Goal: Transaction & Acquisition: Register for event/course

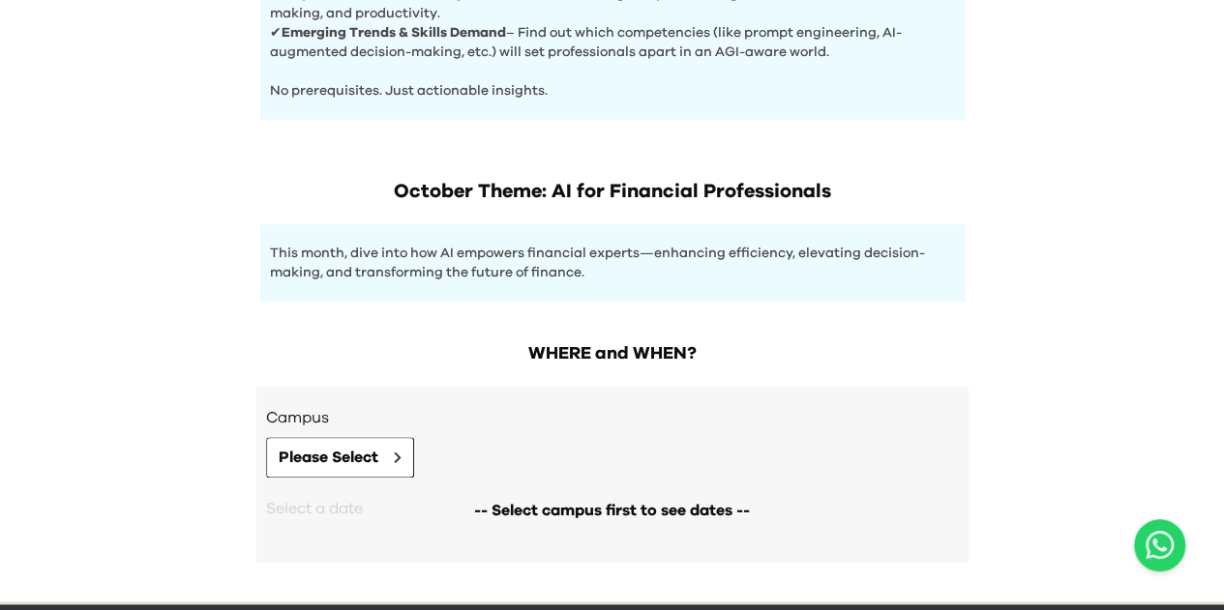
scroll to position [968, 0]
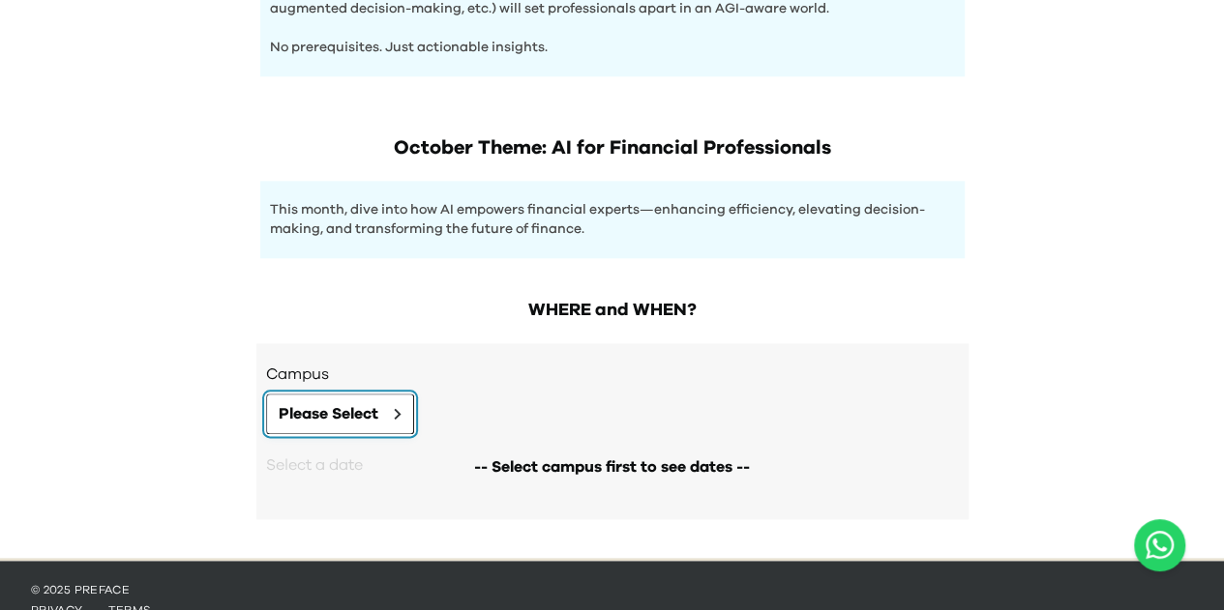
click at [344, 410] on span "Please Select" at bounding box center [329, 413] width 100 height 23
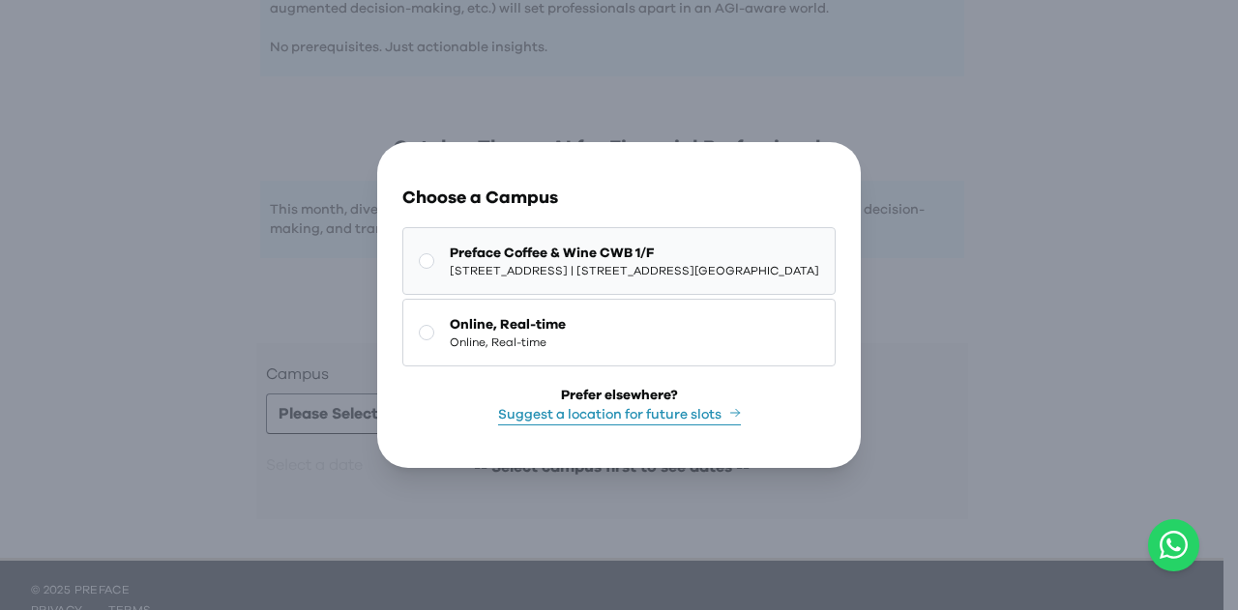
click at [411, 255] on button "Preface Coffee & Wine CWB 1/F 1/F, [STREET_ADDRESS] | [STREET_ADDRESS][GEOGRAPH…" at bounding box center [618, 261] width 433 height 68
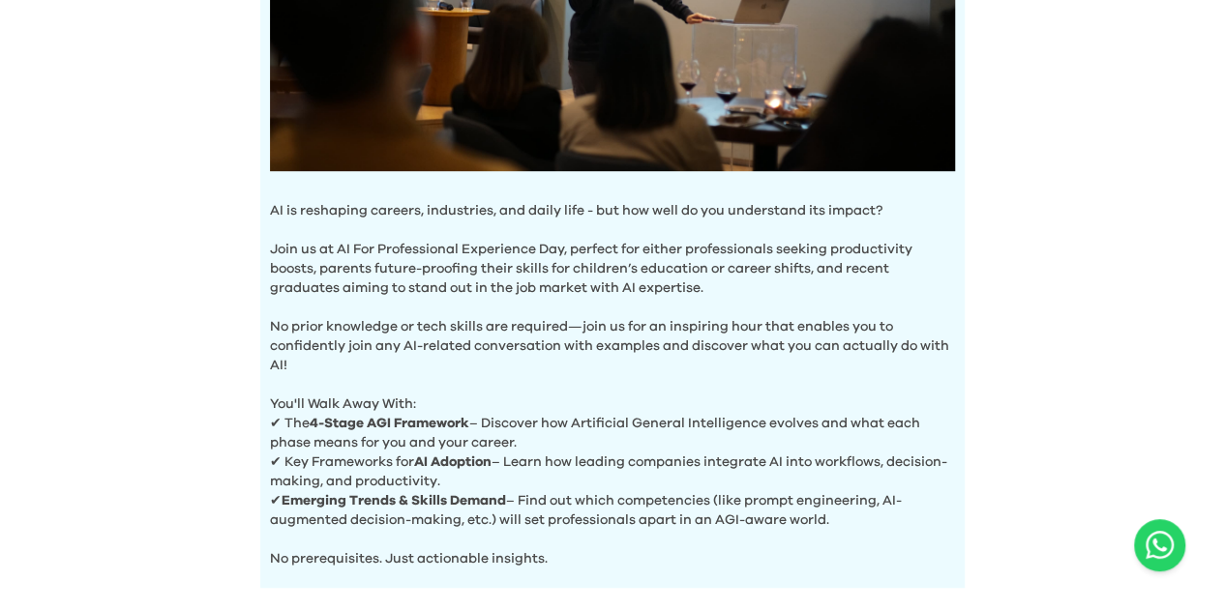
scroll to position [375, 0]
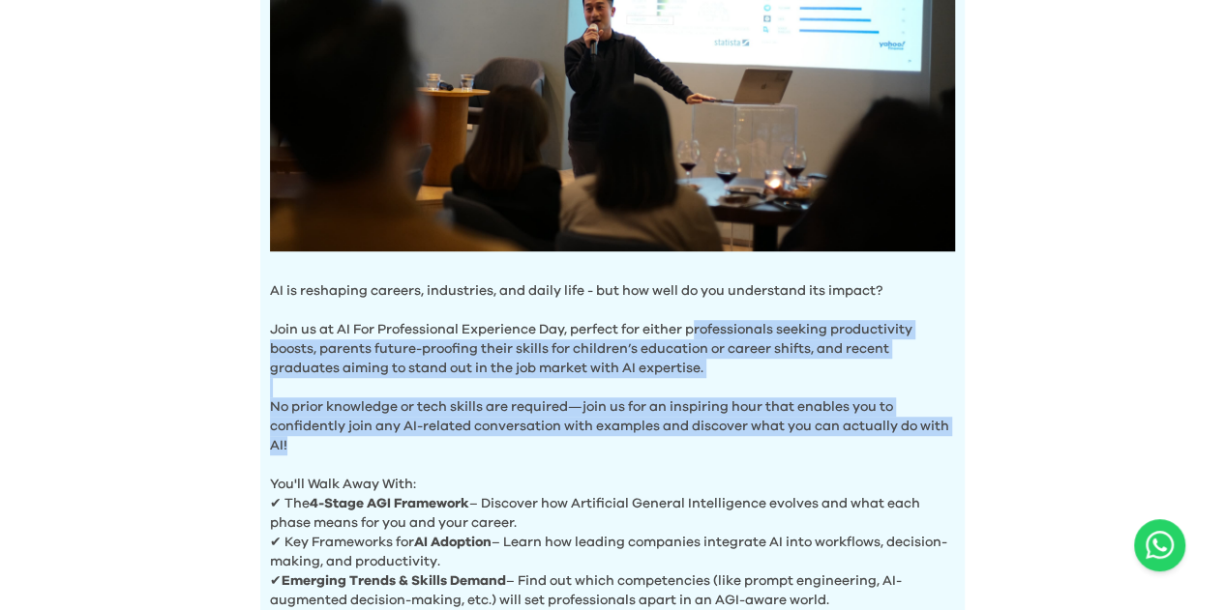
drag, startPoint x: 704, startPoint y: 340, endPoint x: 713, endPoint y: 443, distance: 103.9
click at [713, 443] on div "AI is reshaping careers, industries, and daily life - but how well do you under…" at bounding box center [612, 222] width 704 height 893
click at [713, 443] on p "No prior knowledge or tech skills are required—join us for an inspiring hour th…" at bounding box center [612, 416] width 685 height 77
drag, startPoint x: 690, startPoint y: 446, endPoint x: 640, endPoint y: 316, distance: 138.7
click at [640, 316] on div "AI is reshaping careers, industries, and daily life - but how well do you under…" at bounding box center [612, 222] width 704 height 893
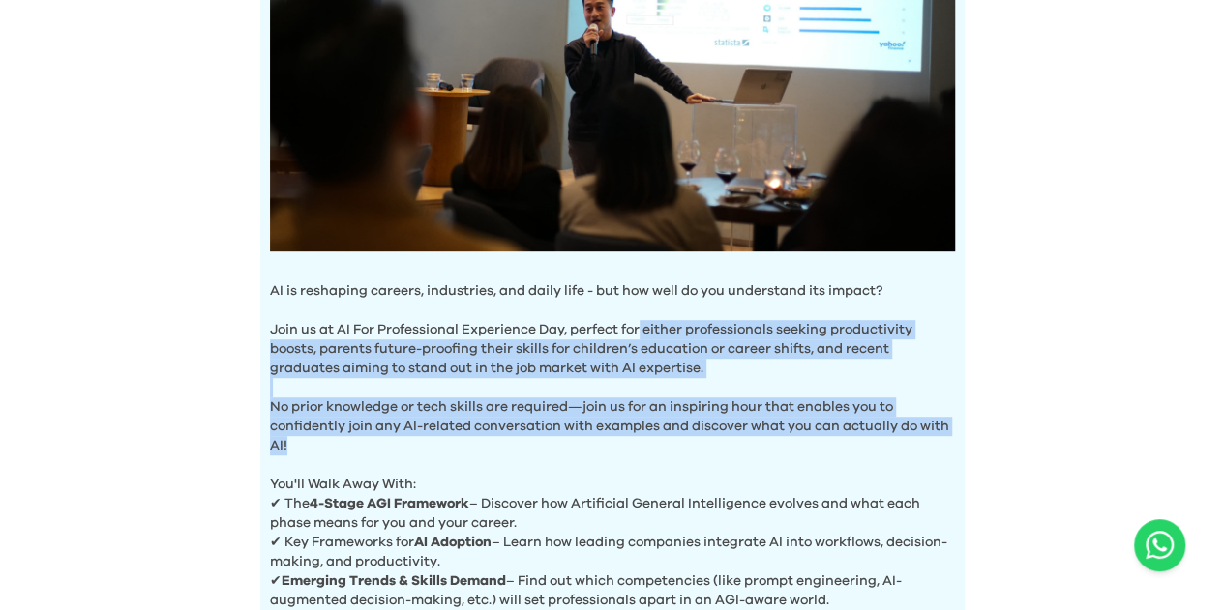
click at [640, 316] on p "Join us at AI For Professional Experience Day, perfect for either professionals…" at bounding box center [612, 339] width 685 height 77
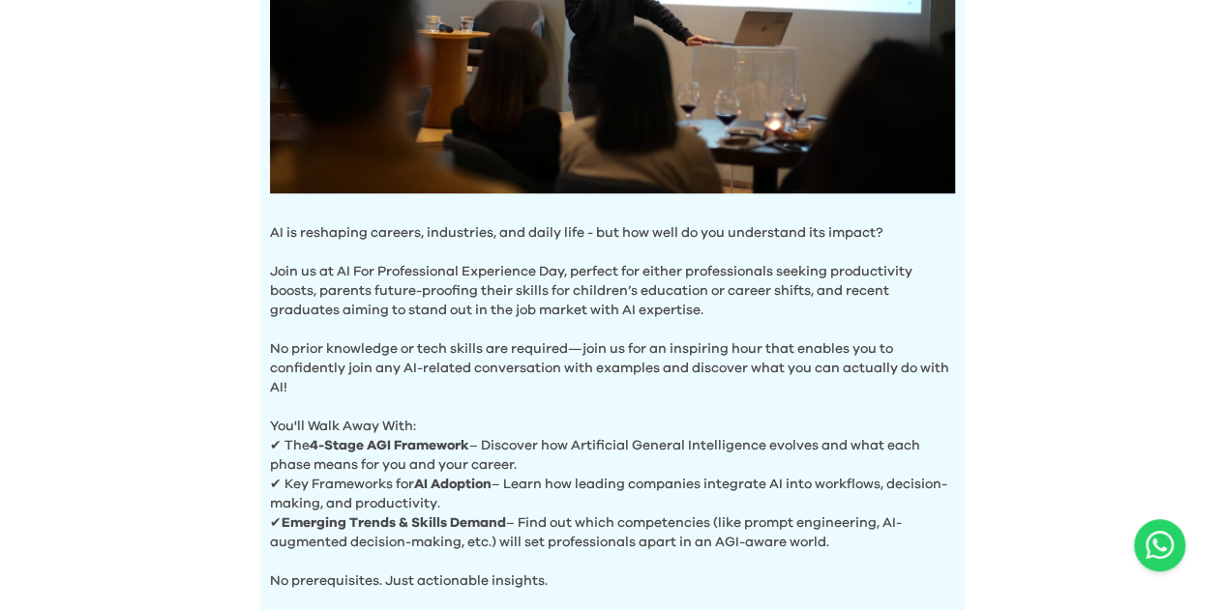
scroll to position [472, 0]
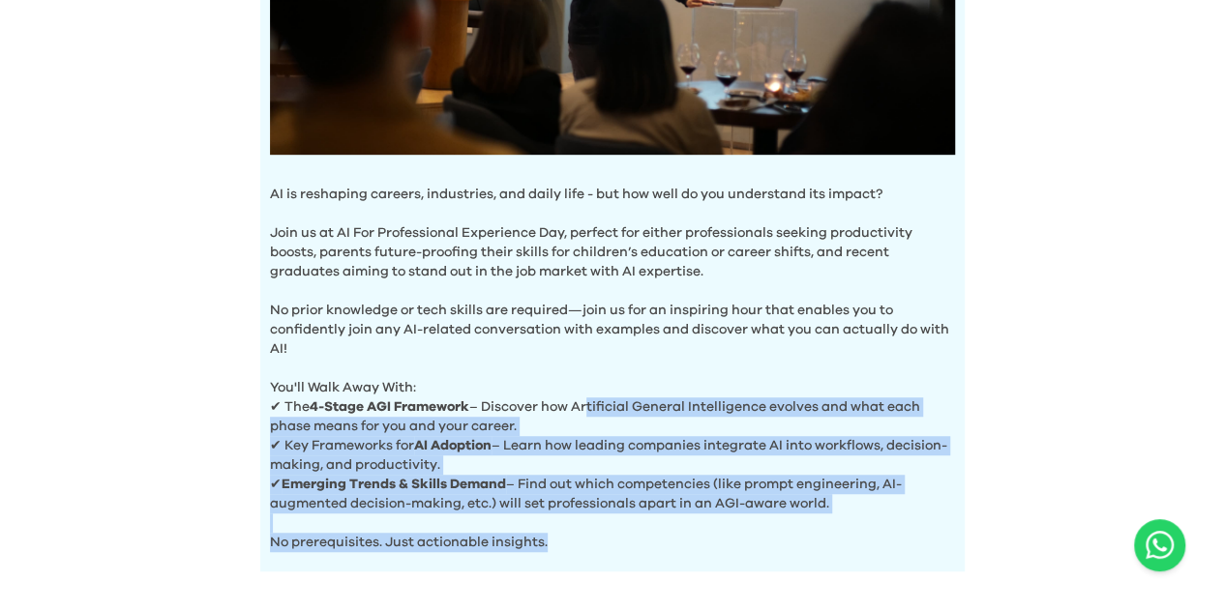
drag, startPoint x: 587, startPoint y: 409, endPoint x: 682, endPoint y: 549, distance: 168.5
click at [682, 549] on div "AI is reshaping careers, industries, and daily life - but how well do you under…" at bounding box center [612, 125] width 704 height 893
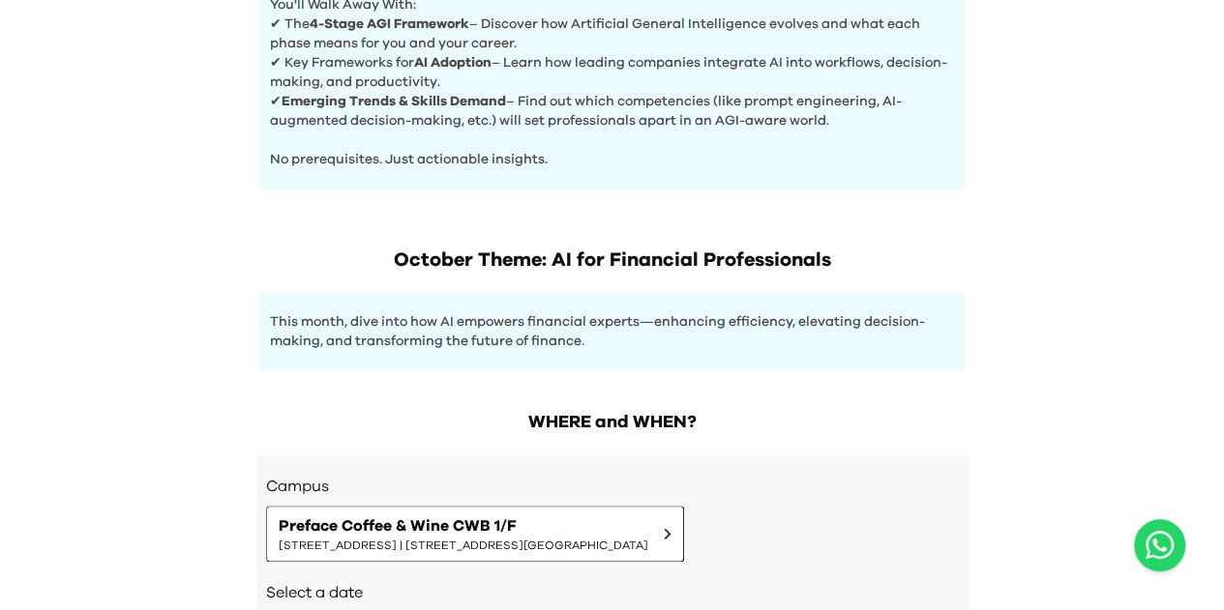
scroll to position [956, 0]
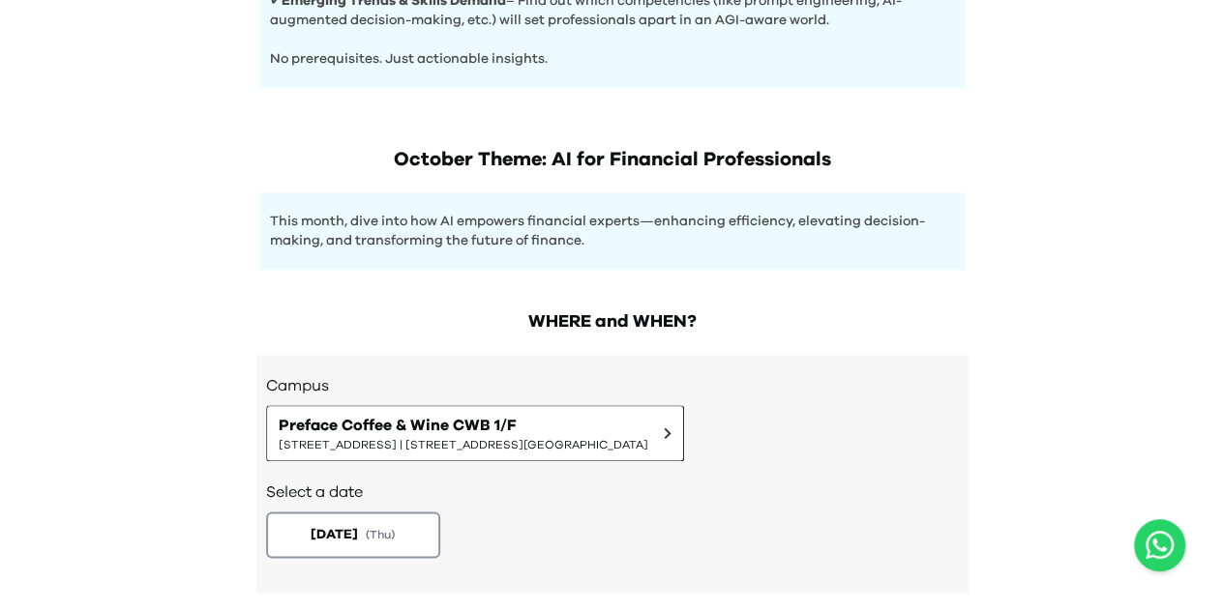
click at [650, 235] on p "This month, dive into how AI empowers financial experts—enhancing efficiency, e…" at bounding box center [612, 231] width 685 height 39
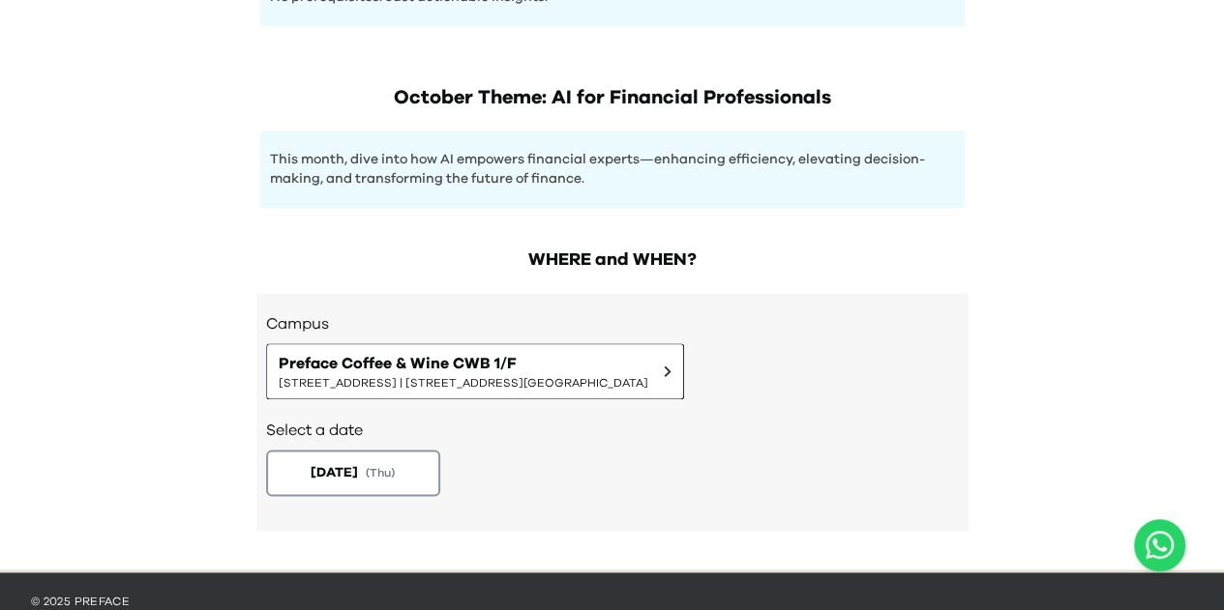
scroll to position [1053, 0]
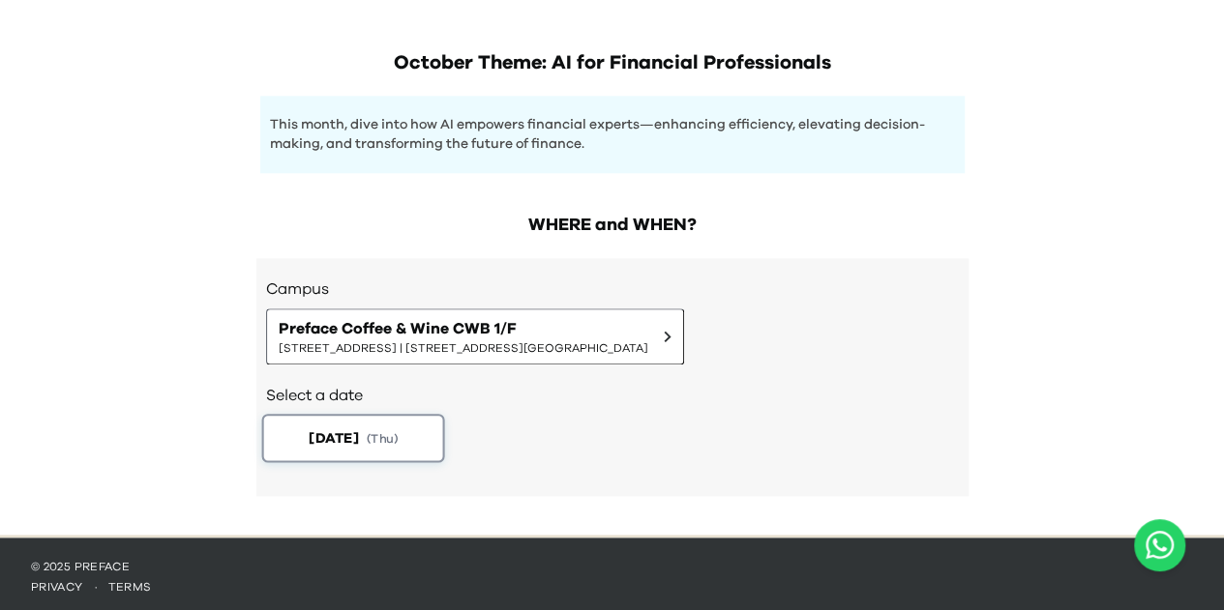
click at [435, 441] on button "[DATE] ( Thu )" at bounding box center [352, 438] width 183 height 48
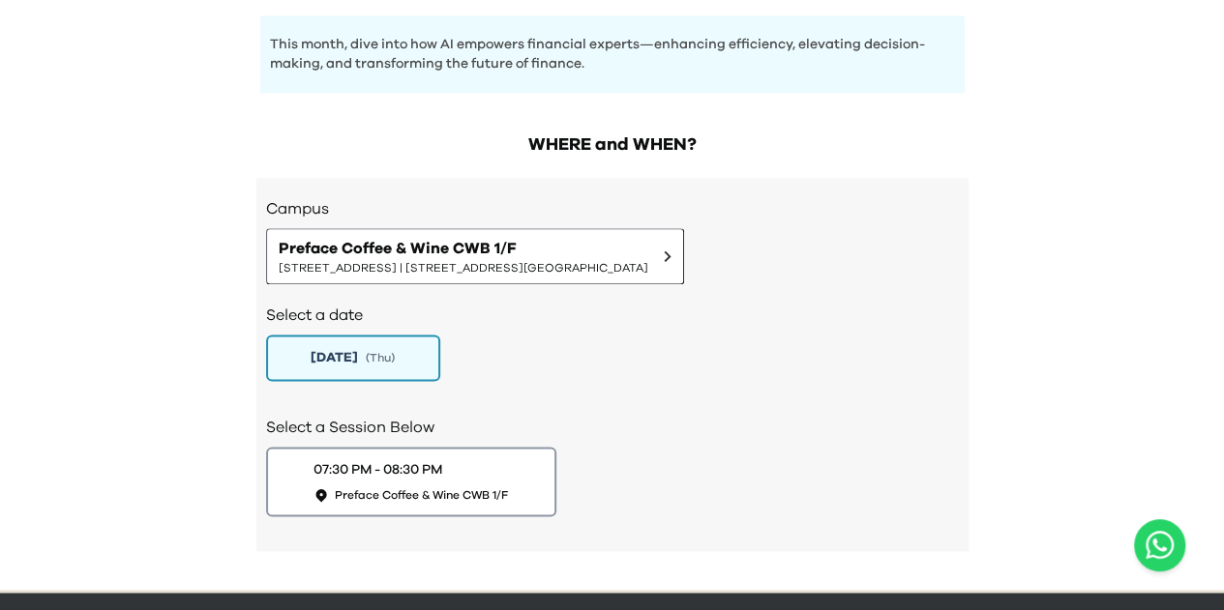
scroll to position [1188, 0]
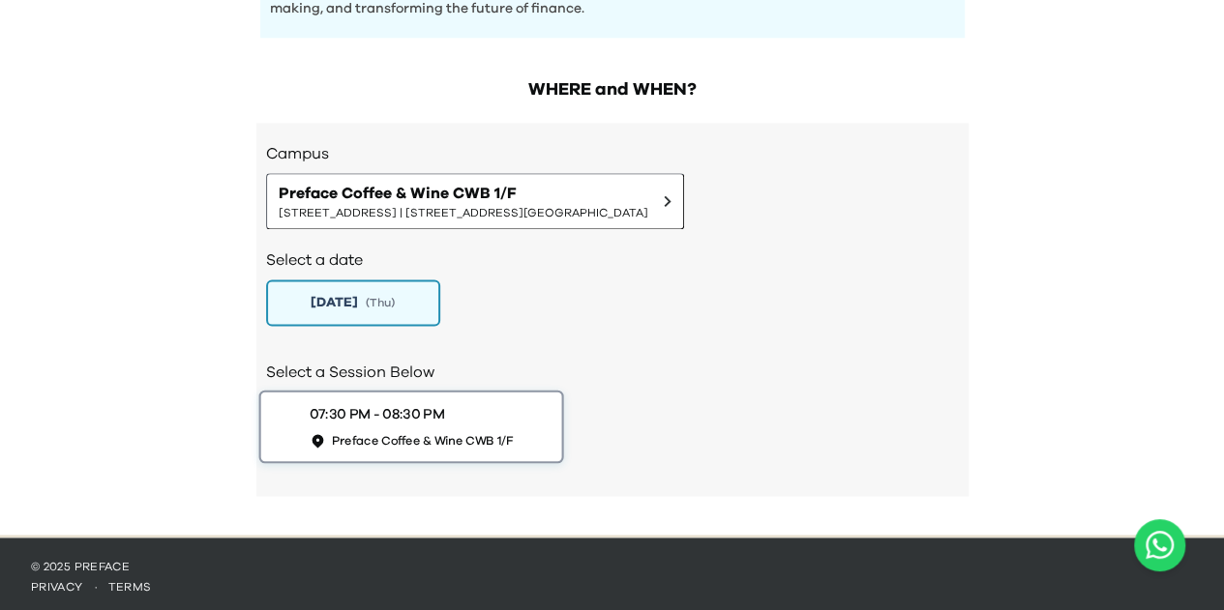
click at [457, 414] on div "07:30 PM - 08:30 PM Preface Coffee & Wine CWB 1/F" at bounding box center [411, 426] width 204 height 45
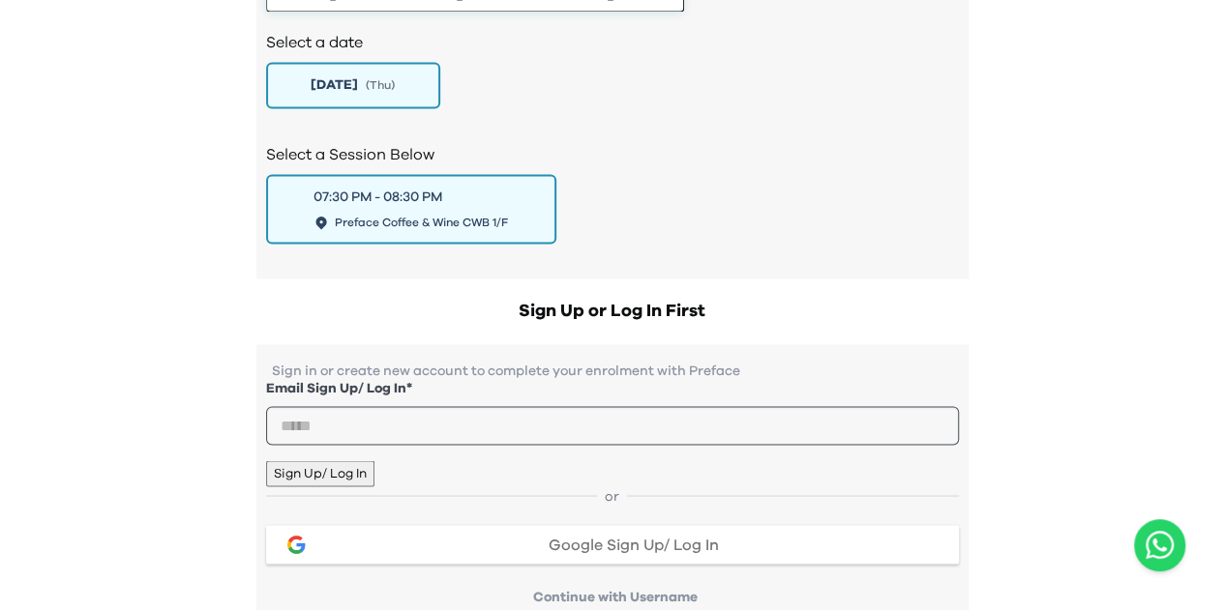
scroll to position [1478, 0]
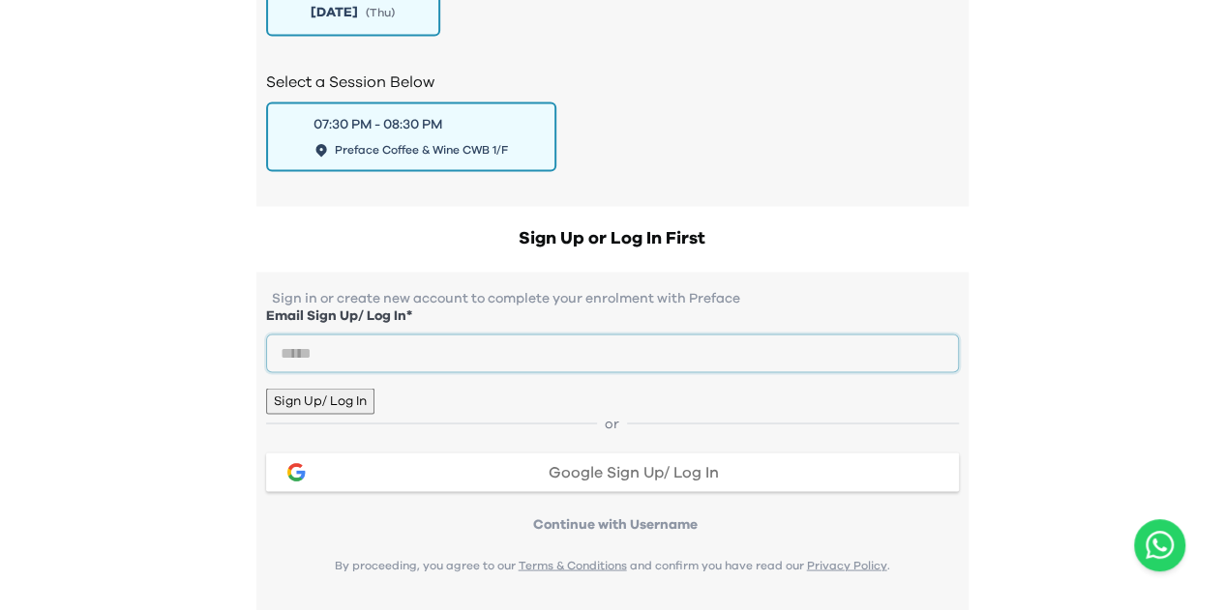
click at [458, 372] on input "email" at bounding box center [612, 353] width 693 height 39
click at [571, 491] on button "Google Sign Up/ Log In" at bounding box center [612, 472] width 693 height 39
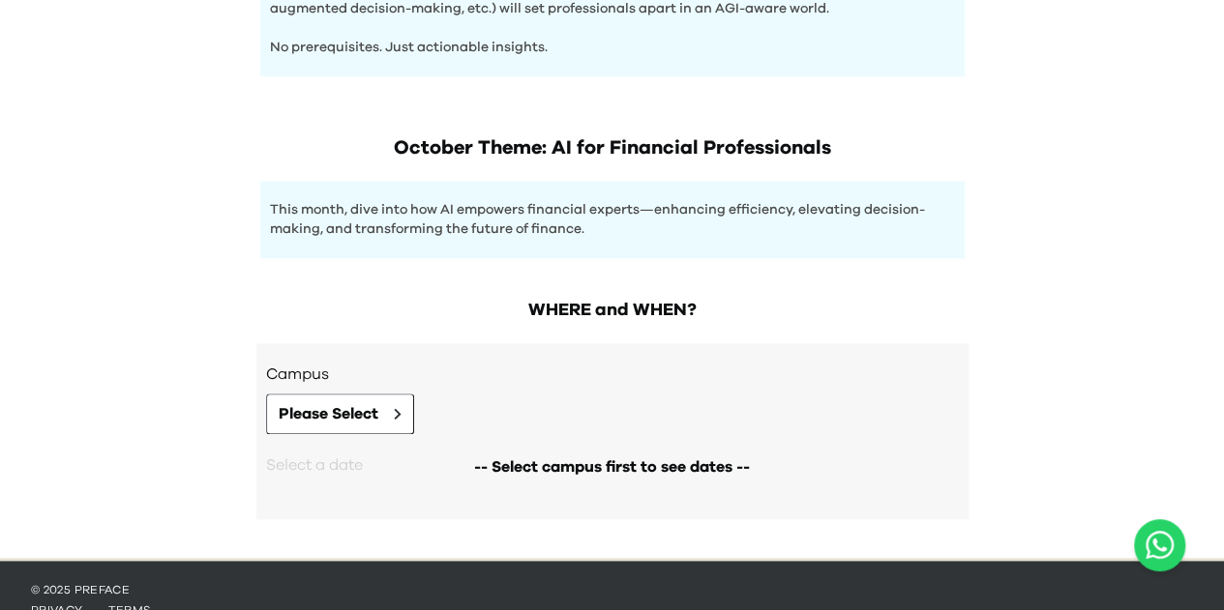
scroll to position [991, 0]
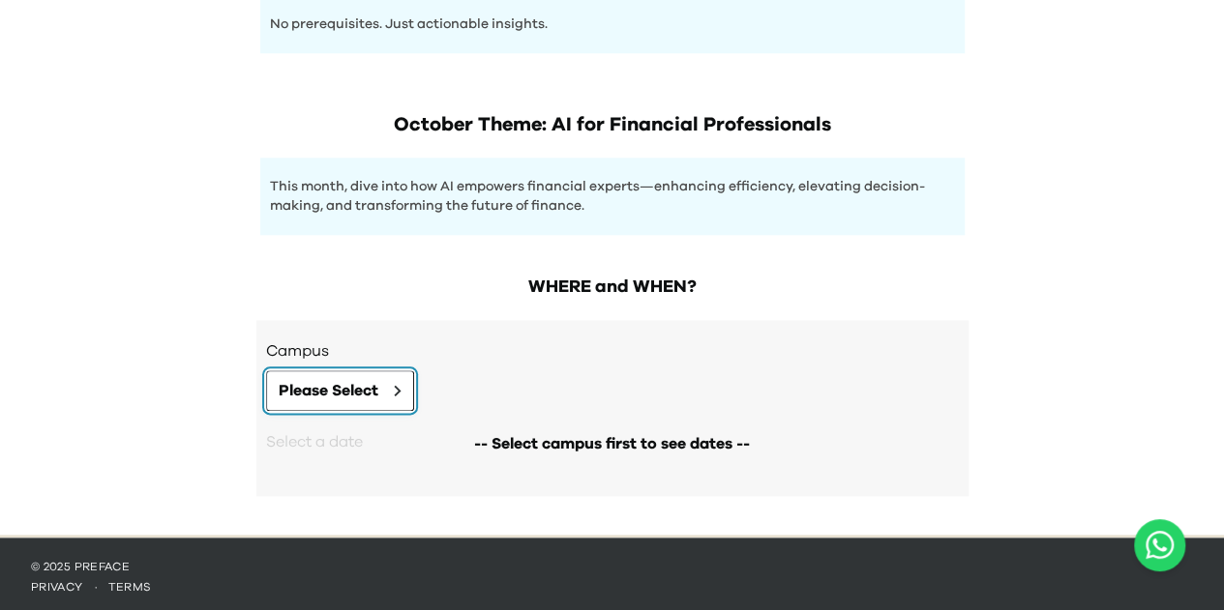
click at [381, 384] on button "Please Select" at bounding box center [340, 391] width 148 height 41
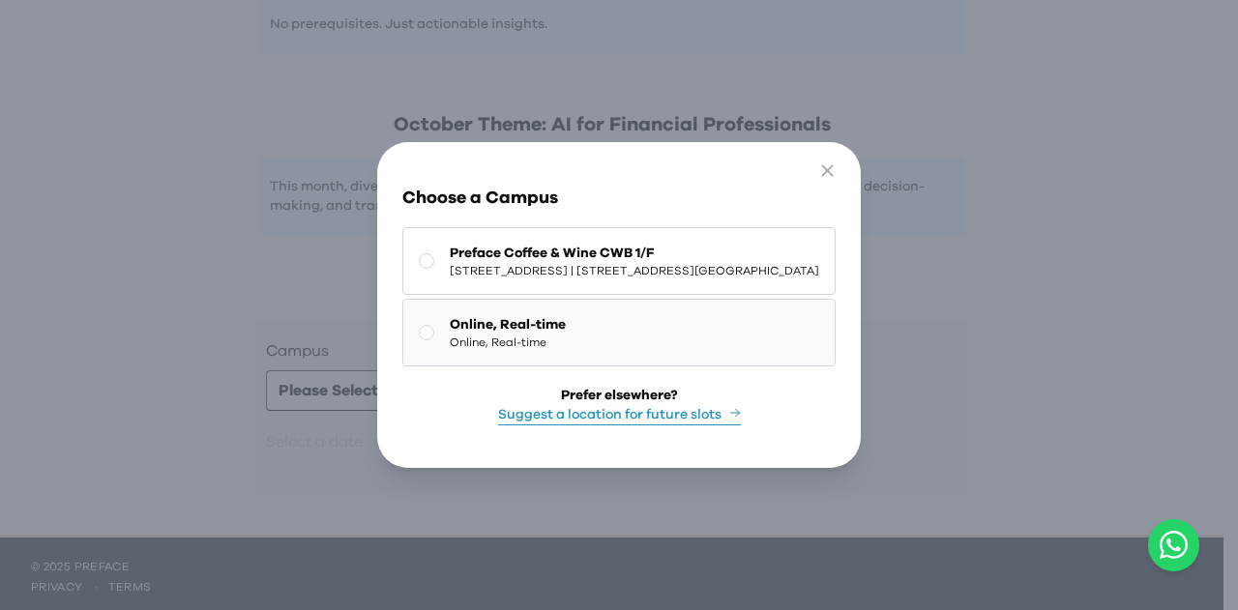
click at [493, 320] on span "Online, Real-time" at bounding box center [508, 324] width 116 height 19
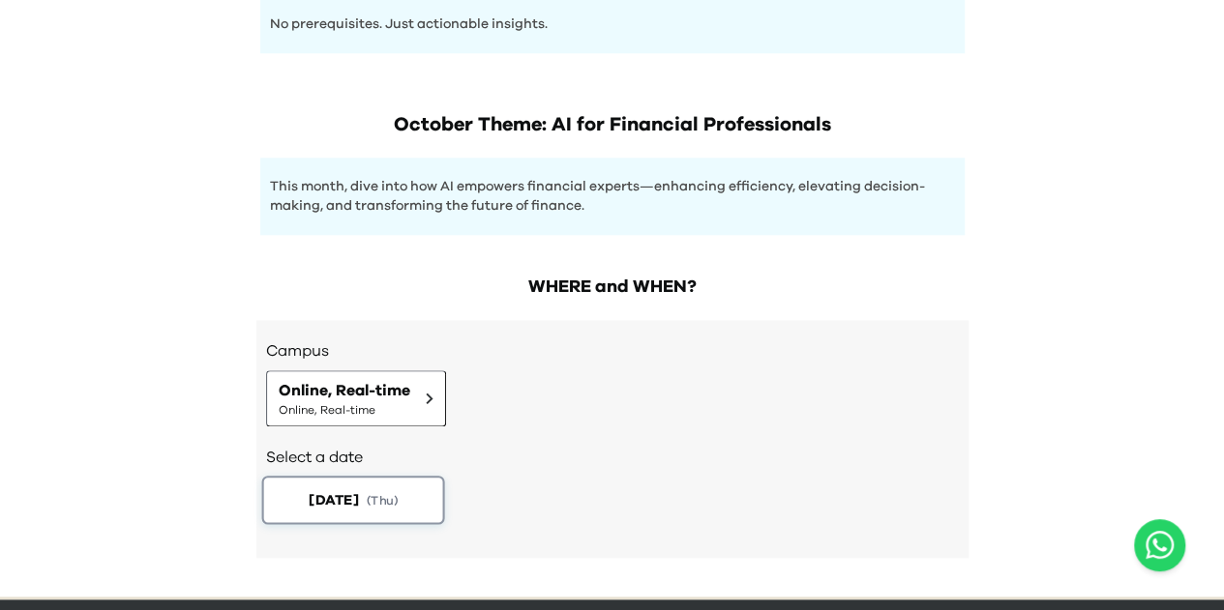
click at [381, 492] on span "( Thu )" at bounding box center [382, 499] width 31 height 16
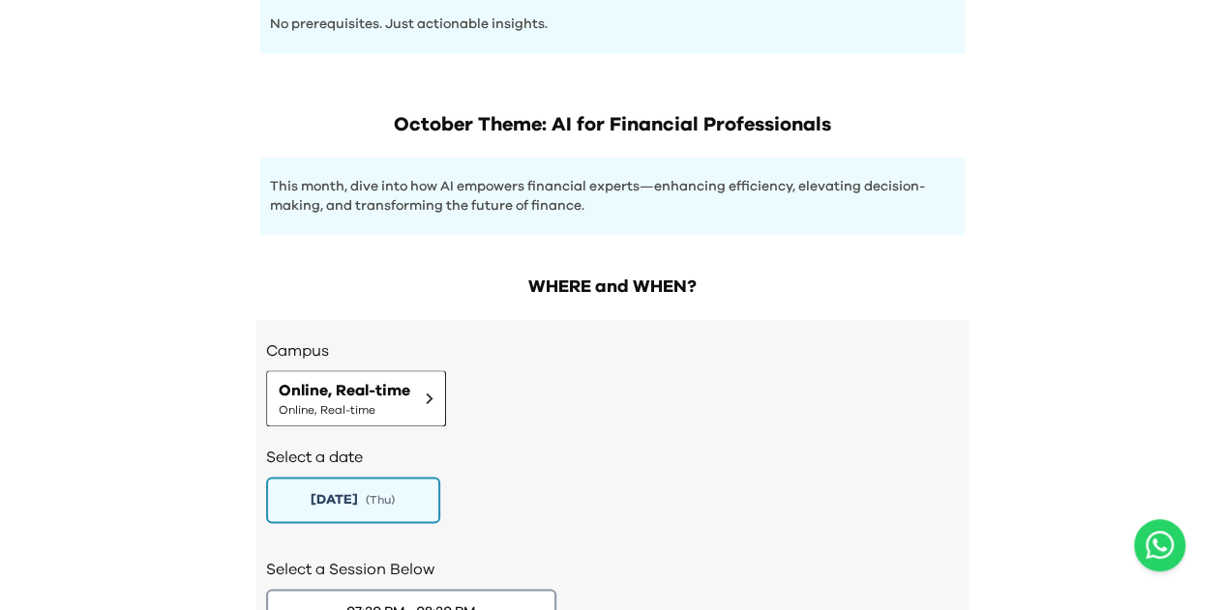
click at [383, 363] on div "Campus Online, Real-time Online, Real-time" at bounding box center [612, 383] width 693 height 87
click at [383, 379] on span "Online, Real-time" at bounding box center [345, 390] width 132 height 23
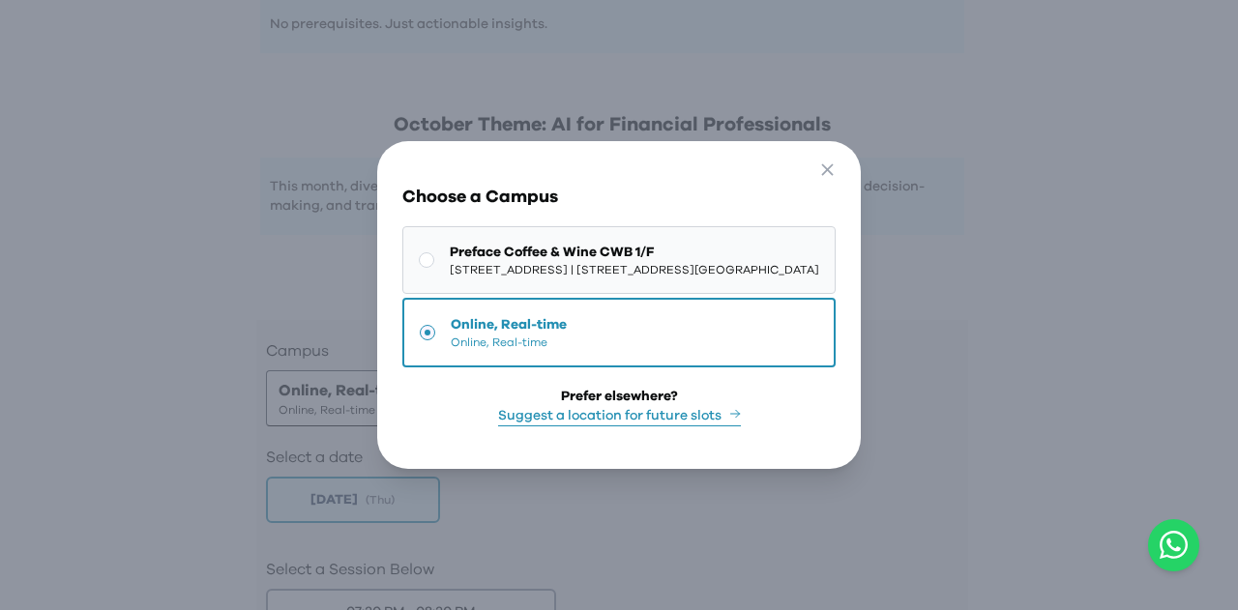
click at [515, 244] on span "Preface Coffee & Wine CWB 1/F" at bounding box center [635, 252] width 370 height 19
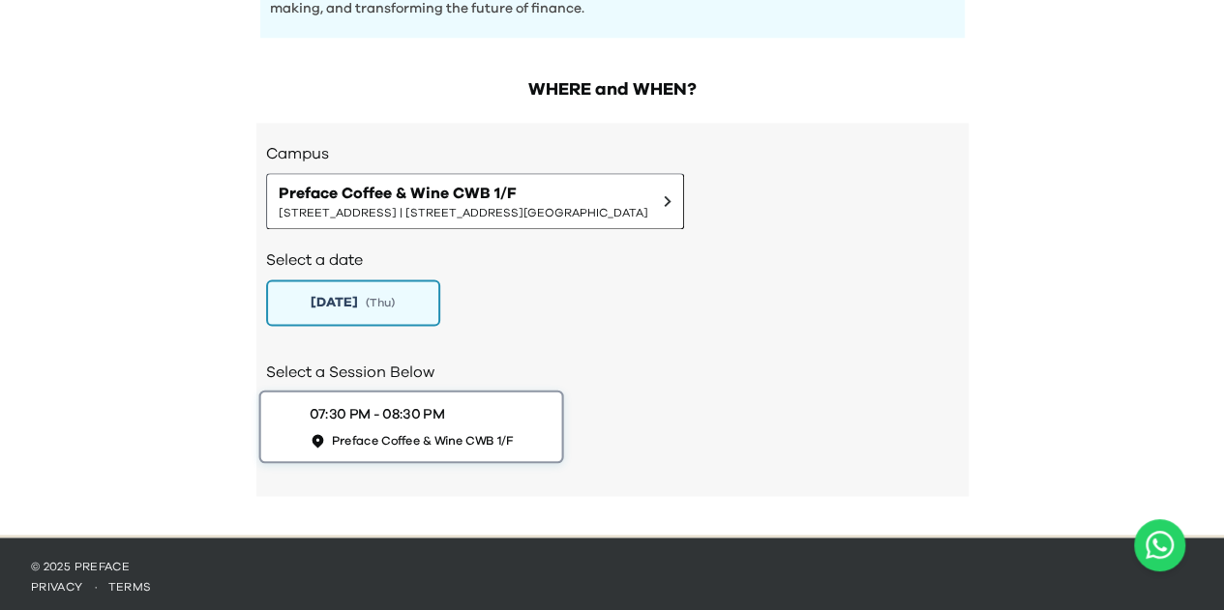
click at [387, 410] on div "07:30 PM - 08:30 PM" at bounding box center [376, 414] width 135 height 20
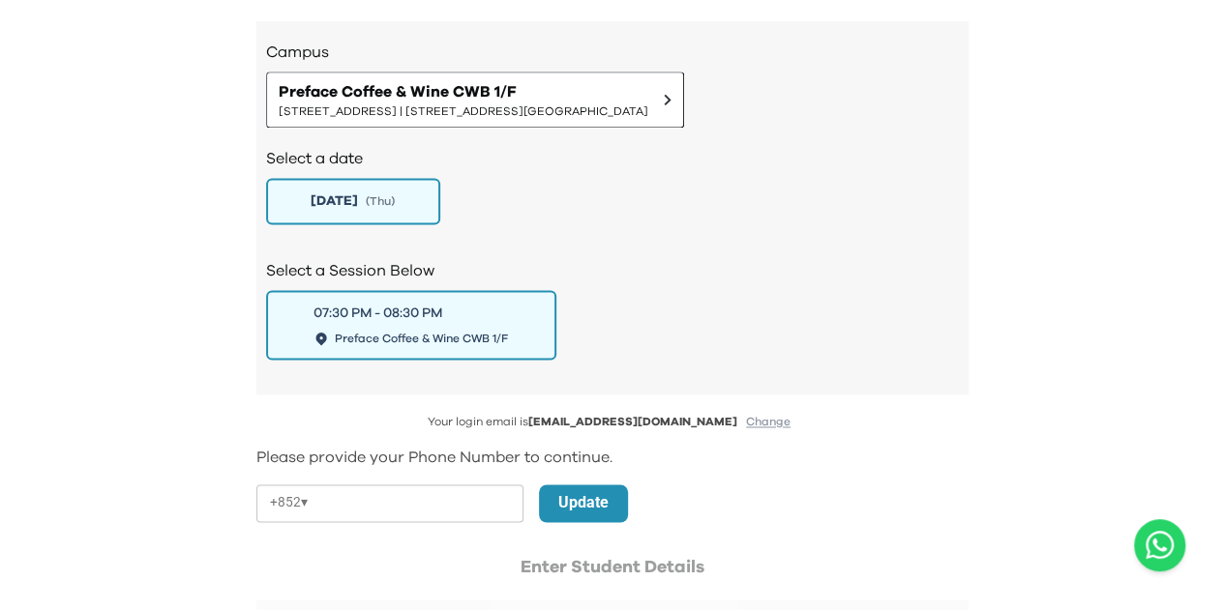
scroll to position [1382, 0]
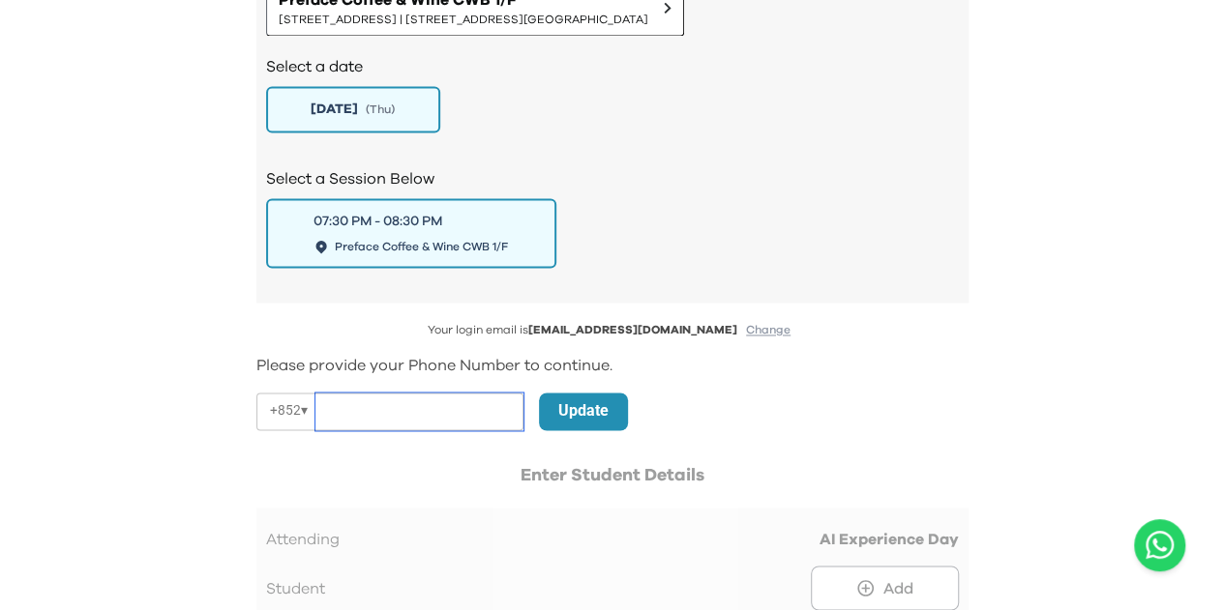
click at [441, 396] on input "tel" at bounding box center [419, 412] width 208 height 38
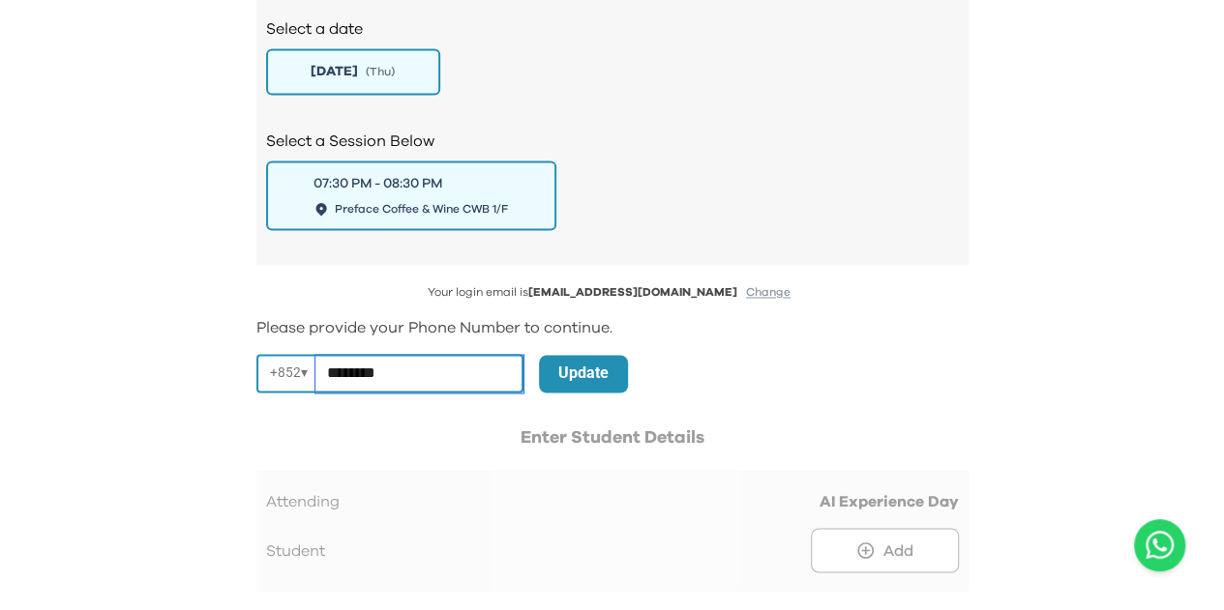
scroll to position [1478, 0]
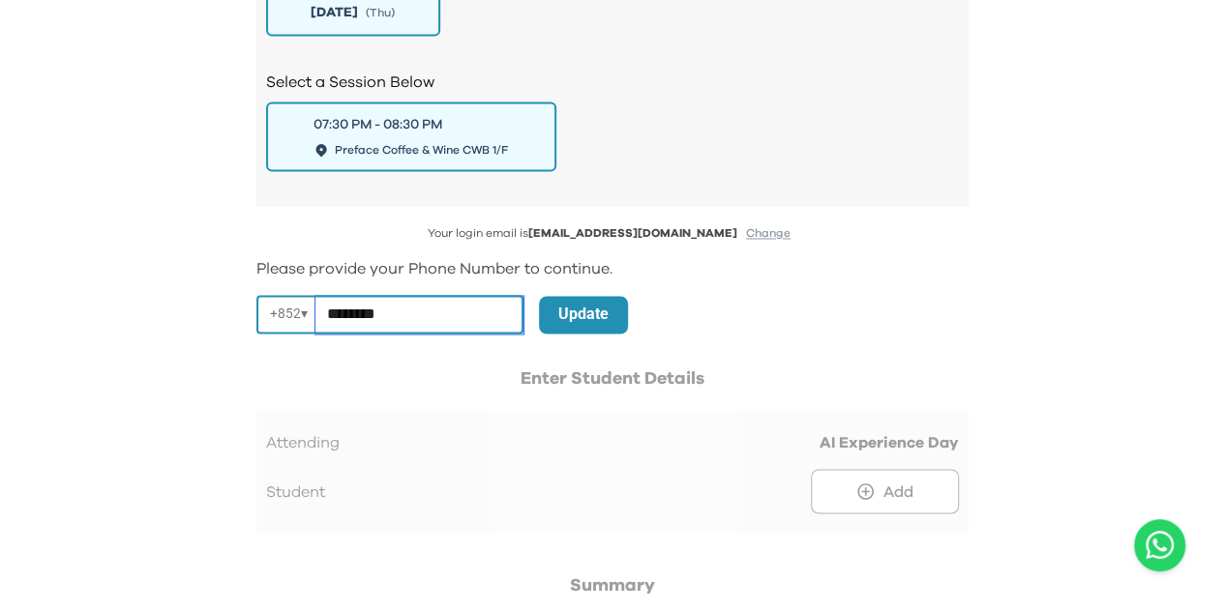
type input "********"
click at [584, 303] on p "Update" at bounding box center [583, 314] width 50 height 23
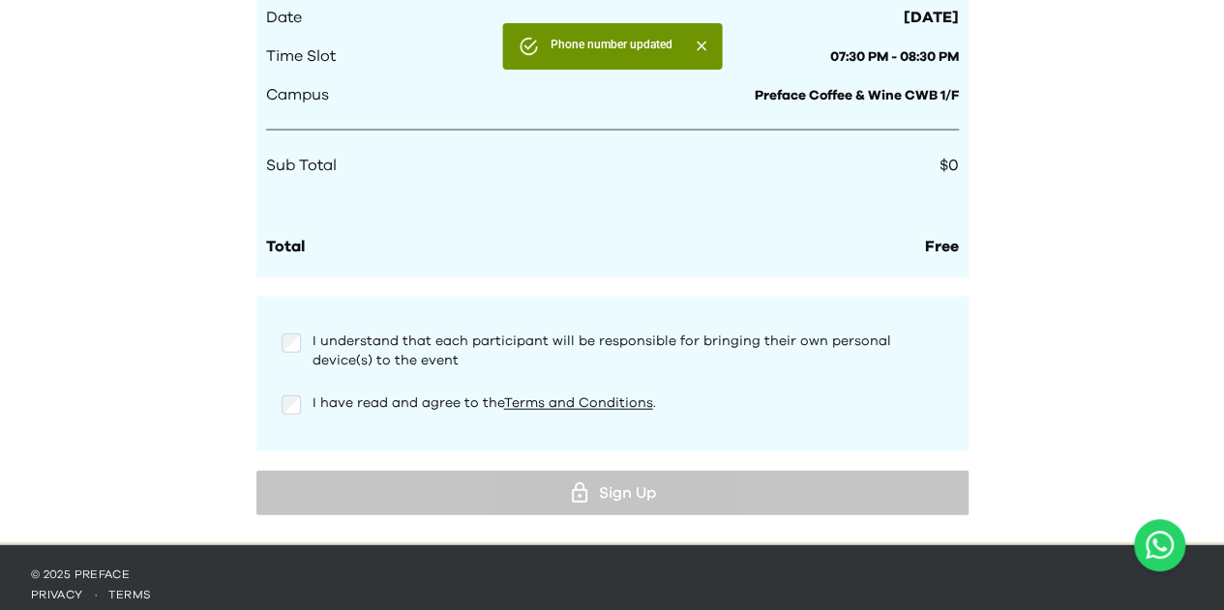
scroll to position [2069, 0]
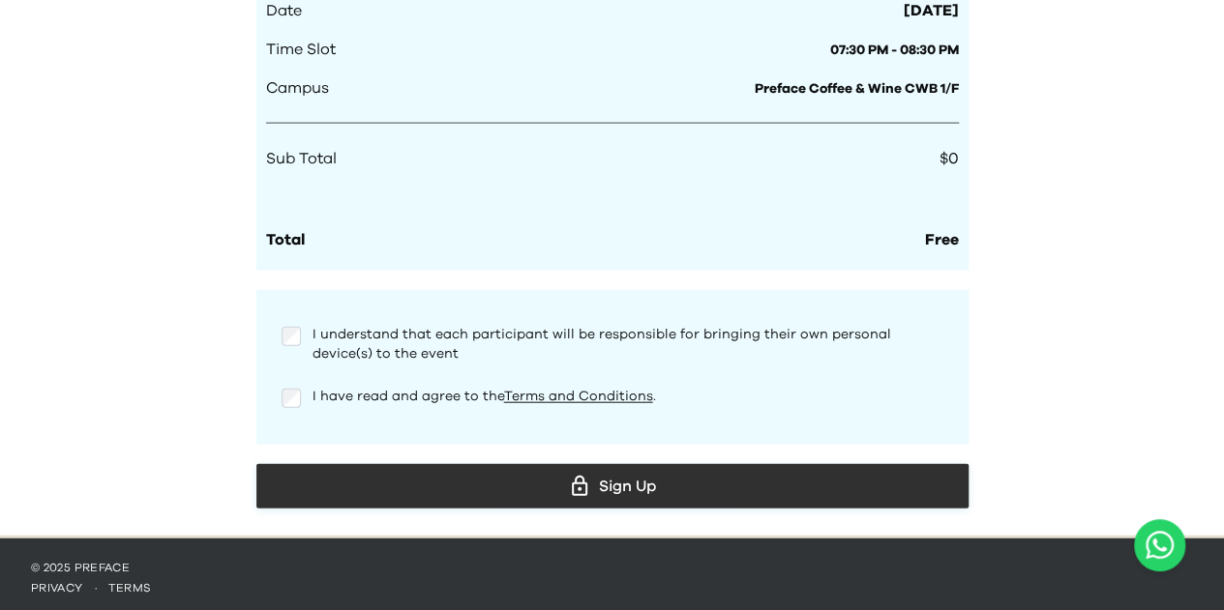
click at [529, 477] on div "Sign Up" at bounding box center [612, 486] width 681 height 29
